Goal: Task Accomplishment & Management: Manage account settings

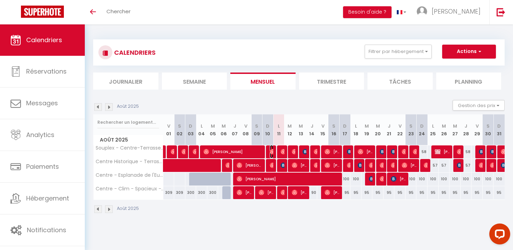
click at [273, 150] on img at bounding box center [273, 152] width 6 height 6
select select
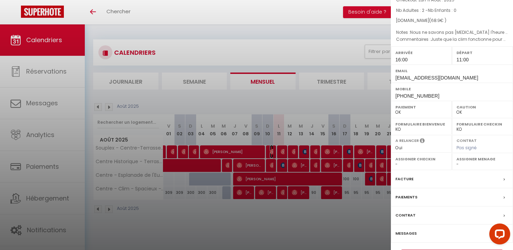
scroll to position [75, 0]
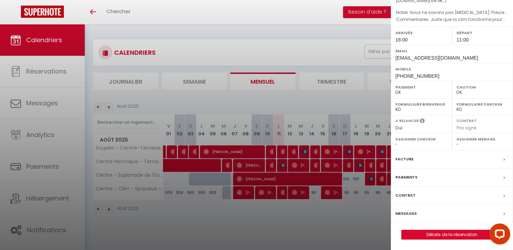
click at [401, 214] on label "Messages" at bounding box center [405, 213] width 21 height 7
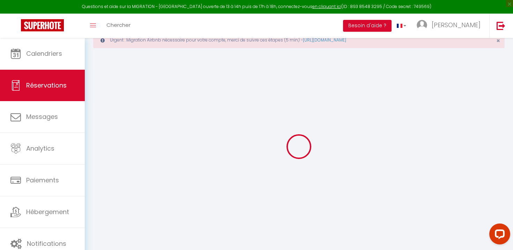
scroll to position [38, 0]
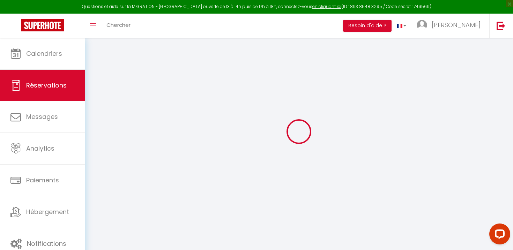
select select
checkbox input "false"
type \?0 "Juste que la clim fonctionne pour ce mois d'août !"
type textarea "Nous ne savons pas [MEDICAL_DATA] l'heure d'arrivée."
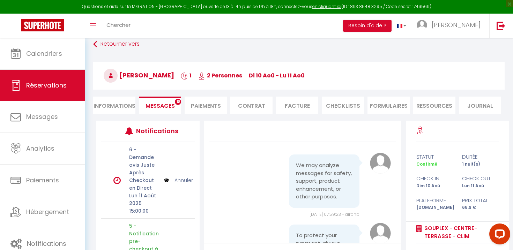
scroll to position [3117, 0]
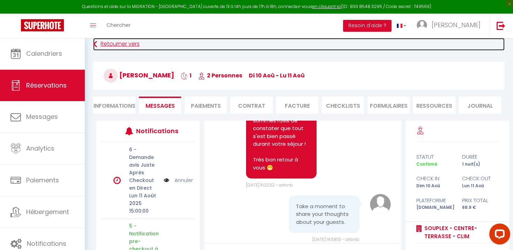
click at [105, 43] on link "Retourner vers" at bounding box center [298, 44] width 411 height 13
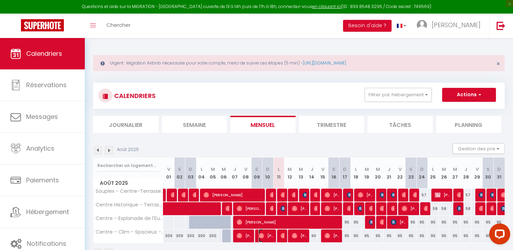
click at [273, 232] on span "[PERSON_NAME]" at bounding box center [266, 235] width 15 height 13
select select "OK"
select select "1"
select select "0"
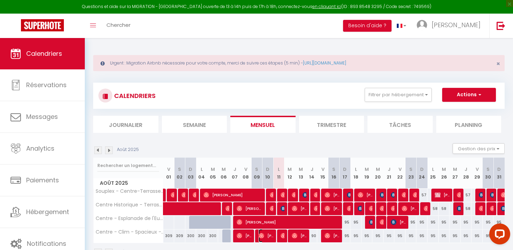
select select "1"
select select
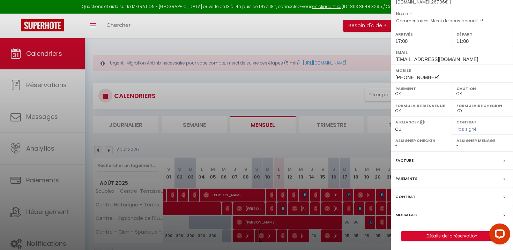
scroll to position [82, 0]
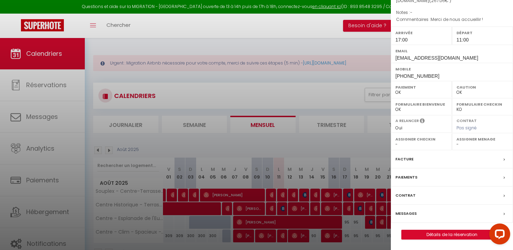
click at [403, 214] on label "Messages" at bounding box center [405, 213] width 21 height 7
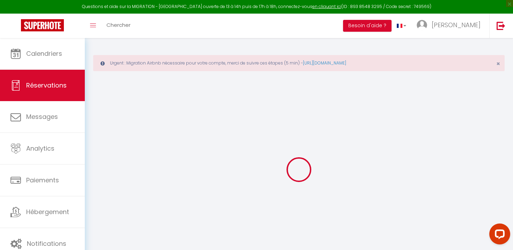
select select
checkbox input "false"
type textarea "Merci de nous accueillir !"
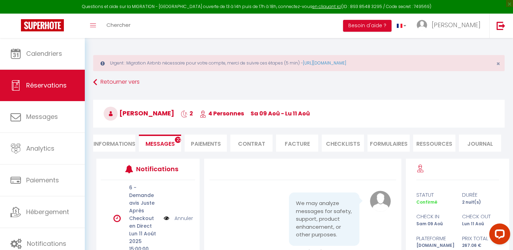
scroll to position [3696, 0]
